Goal: Information Seeking & Learning: Find specific fact

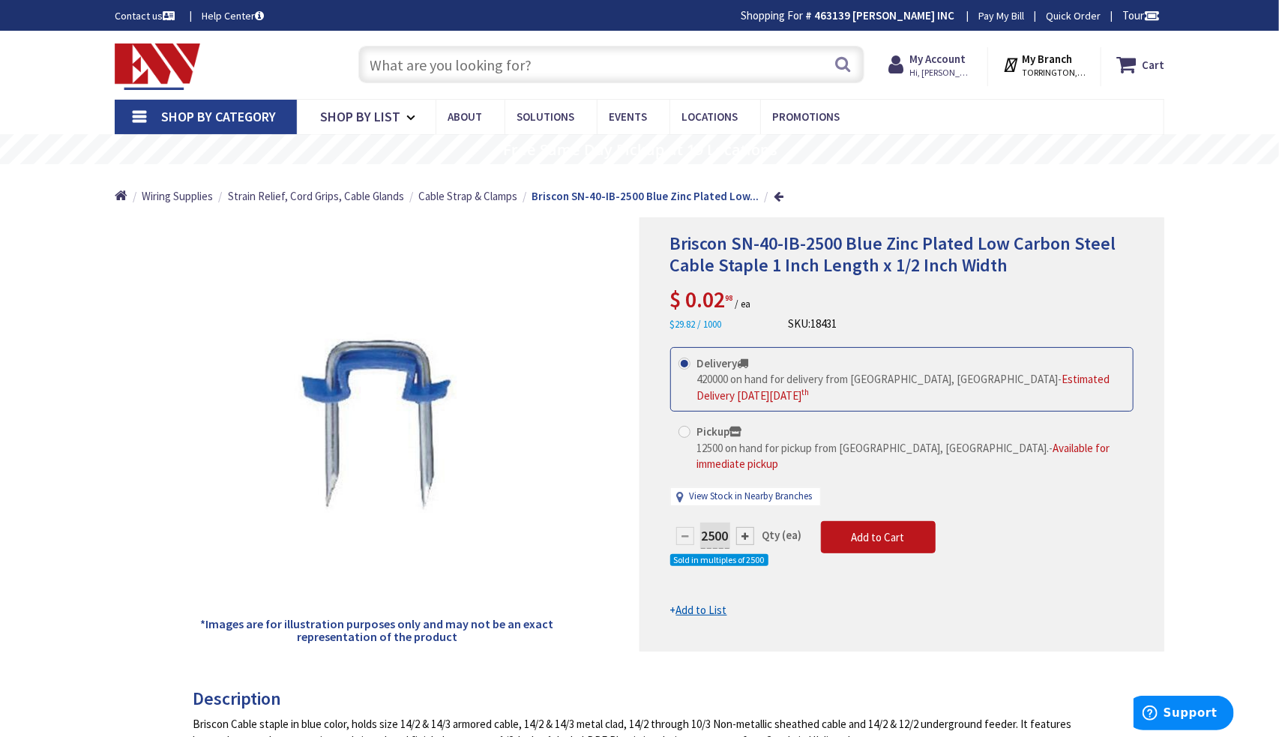
click at [627, 61] on input "text" at bounding box center [611, 64] width 506 height 37
paste input "V2010B"
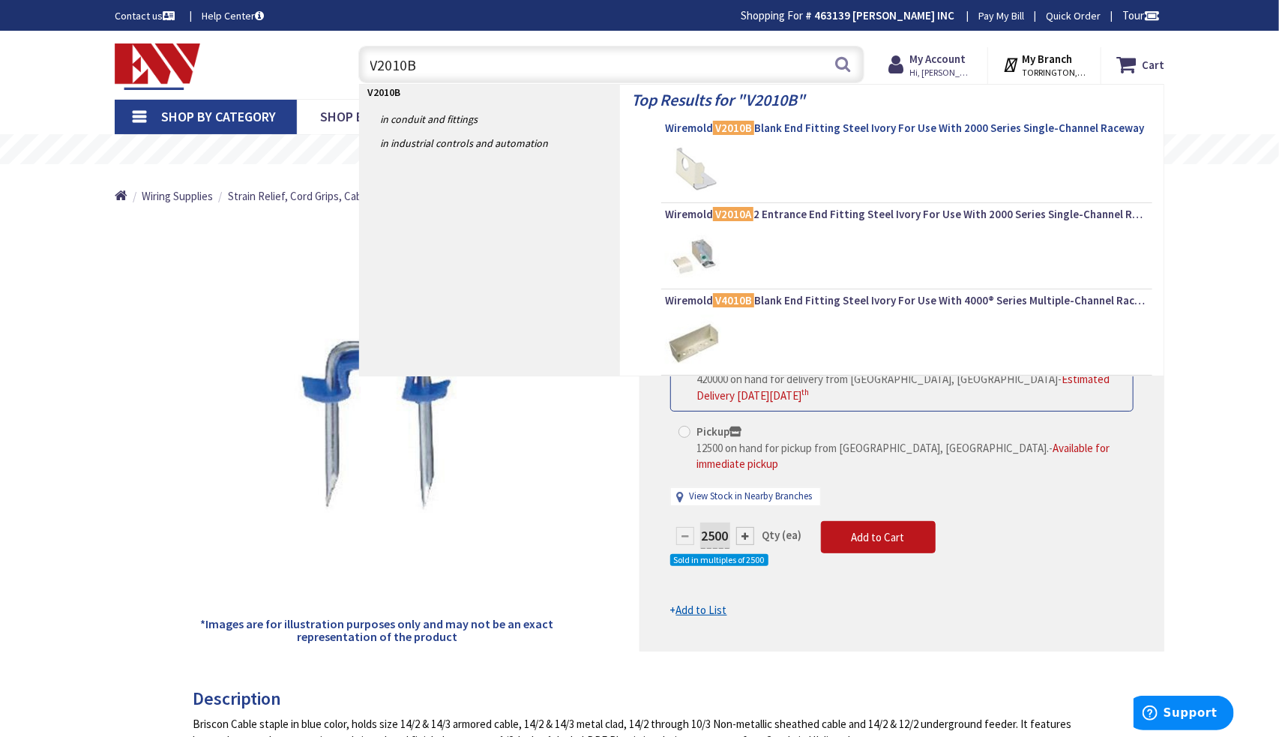
type input "V2010B"
click at [814, 128] on span "Wiremold V2010B Blank End Fitting Steel Ivory For Use With 2000 Series Single-C…" at bounding box center [906, 128] width 483 height 15
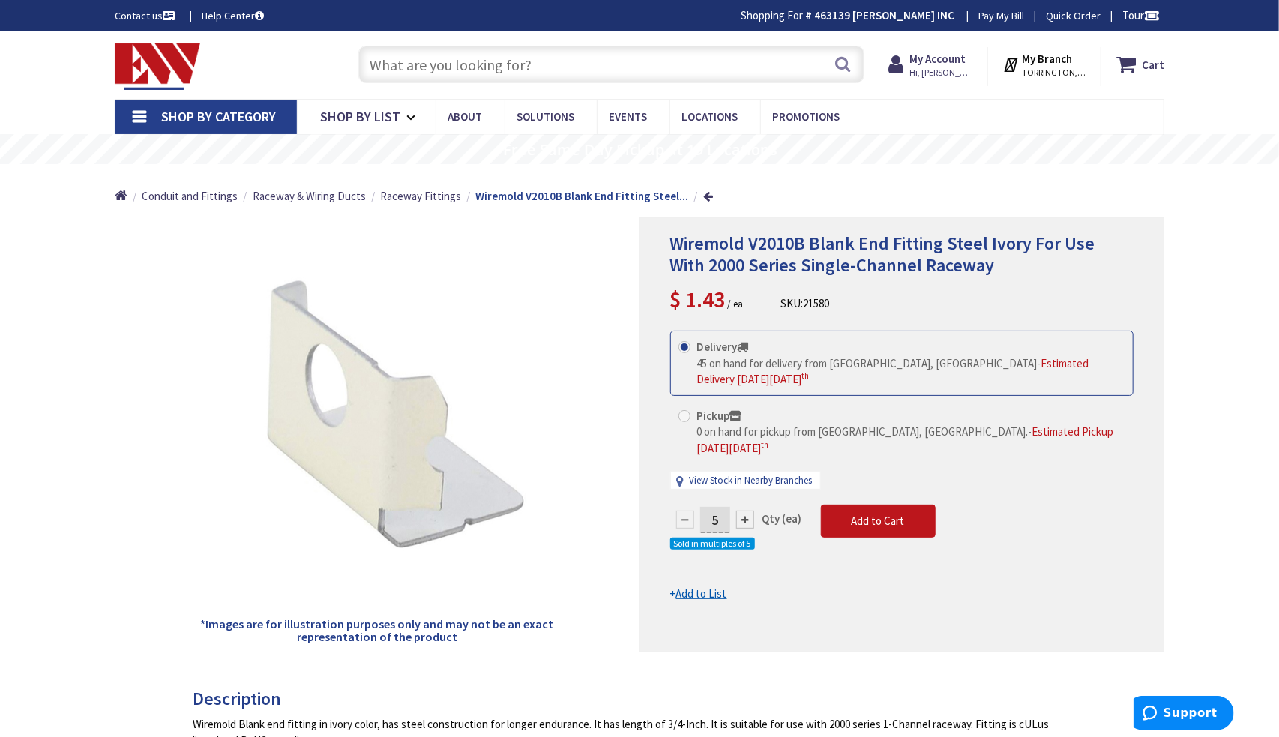
click at [118, 402] on div "*Images are for illustration purposes only and may not be an exact representati…" at bounding box center [377, 434] width 525 height 434
